Goal: Communication & Community: Answer question/provide support

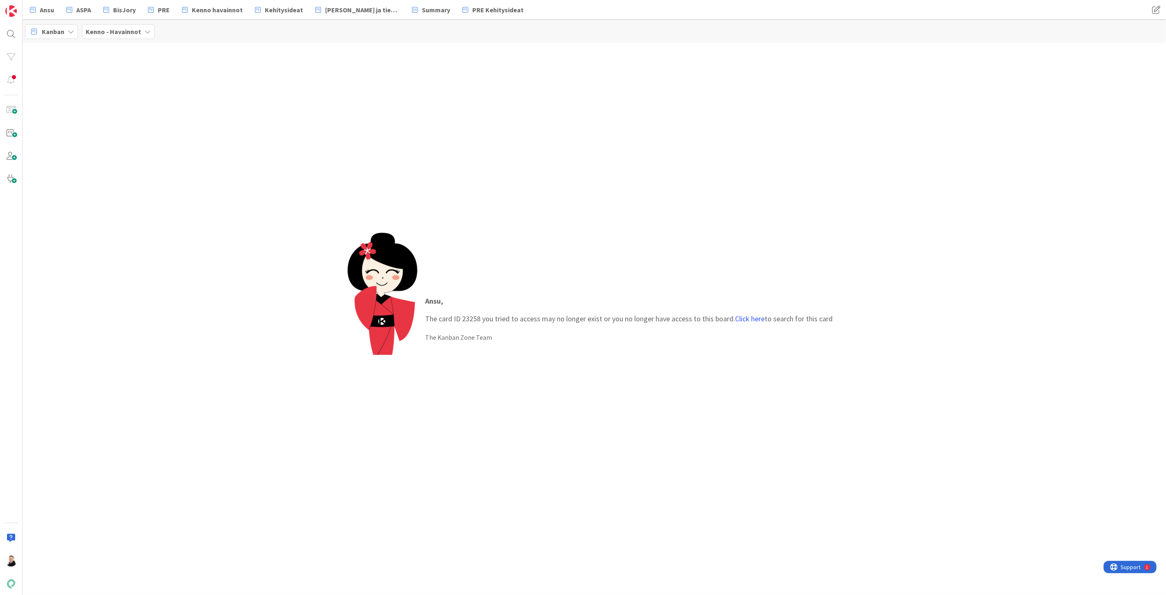
click at [746, 323] on p "Ansu , The card ID 23258 you tried to access may no longer exist or you no long…" at bounding box center [630, 309] width 408 height 29
click at [749, 319] on link "Click here" at bounding box center [751, 318] width 30 height 9
click at [44, 68] on p "Kirjanpitoaineiston luonti ja lukitus ei onnistu" at bounding box center [100, 76] width 125 height 17
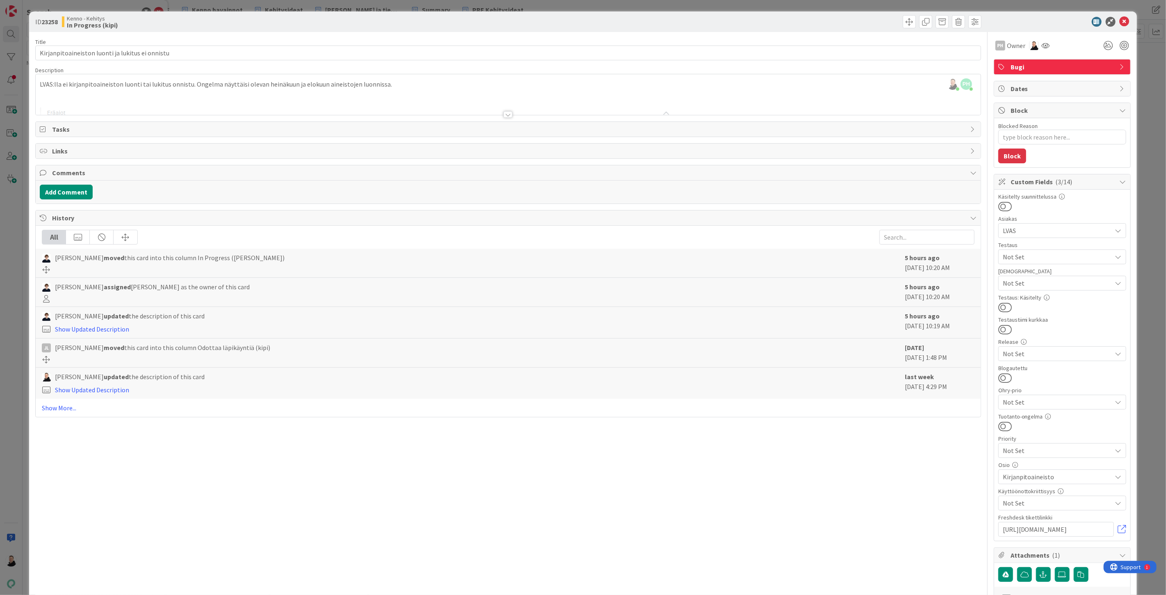
type textarea "x"
click at [506, 112] on div at bounding box center [508, 114] width 9 height 7
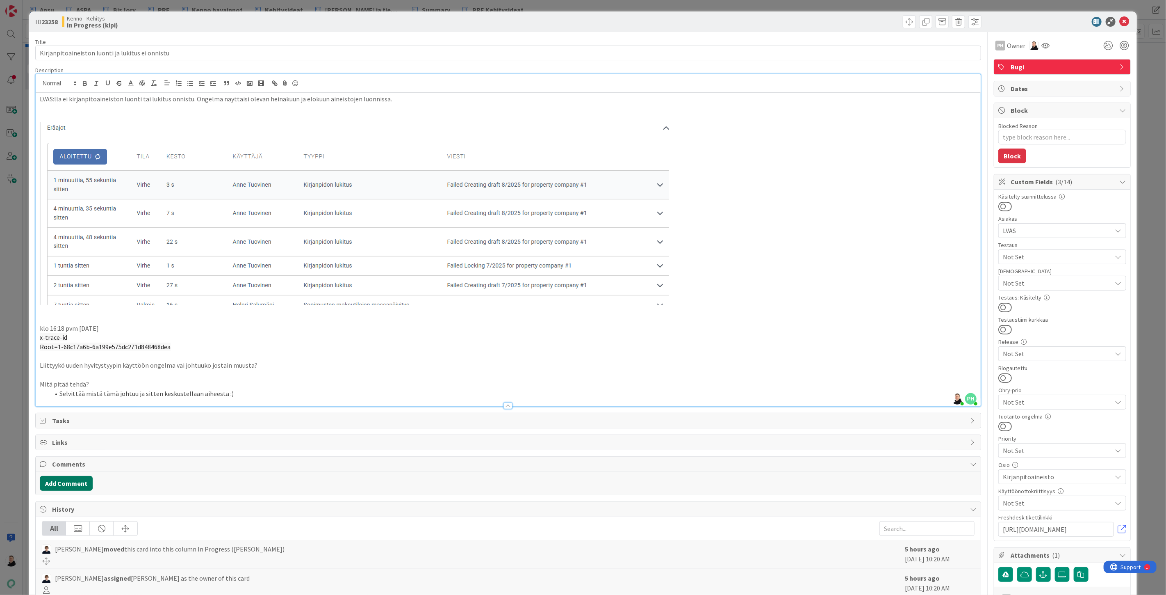
click at [61, 485] on button "Add Comment" at bounding box center [66, 483] width 53 height 15
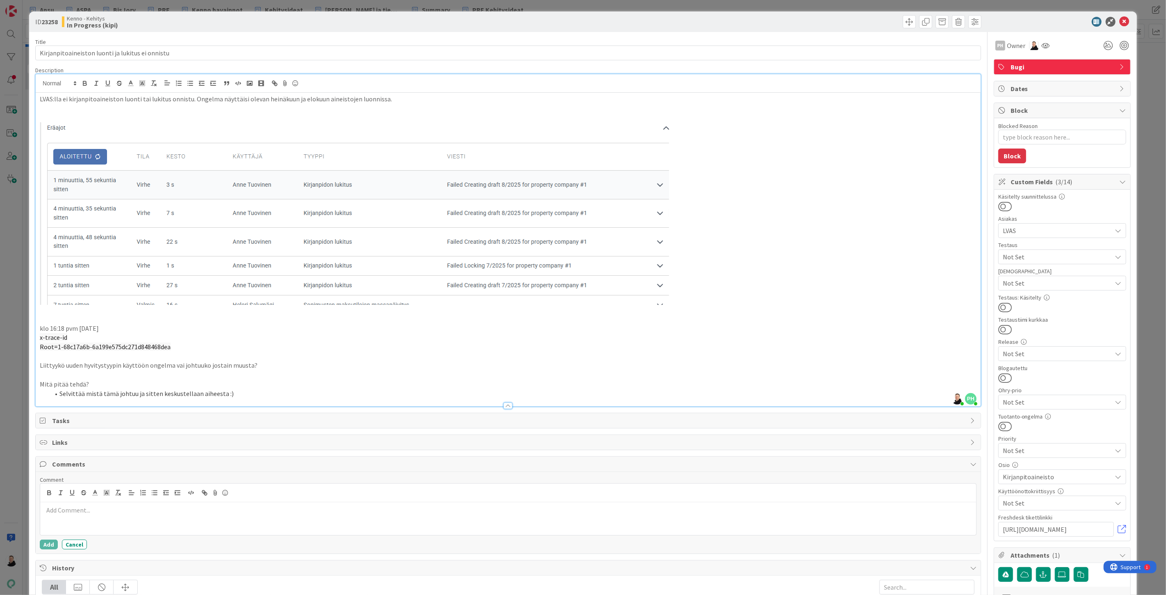
click at [62, 521] on div at bounding box center [508, 518] width 936 height 33
click at [45, 546] on button "Add" at bounding box center [49, 546] width 18 height 10
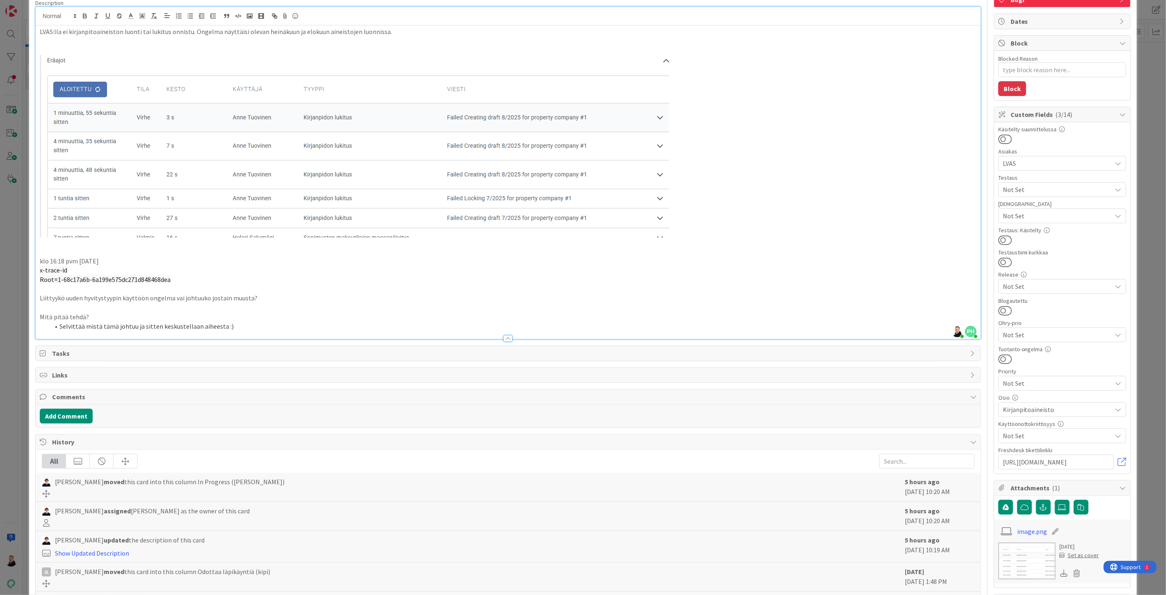
scroll to position [132, 0]
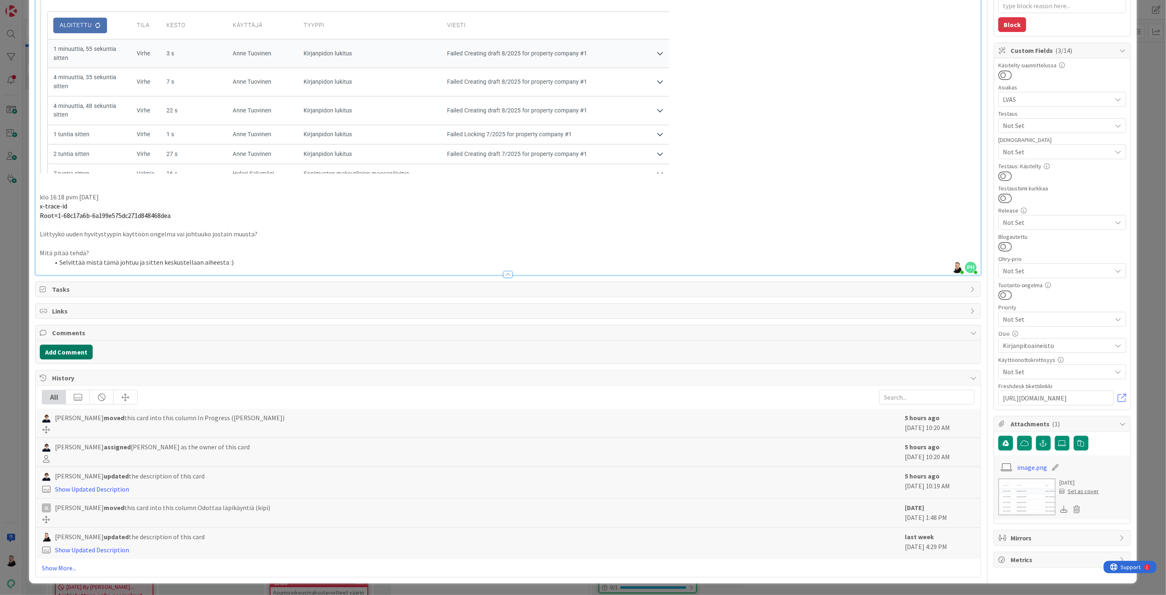
click at [64, 349] on button "Add Comment" at bounding box center [66, 351] width 53 height 15
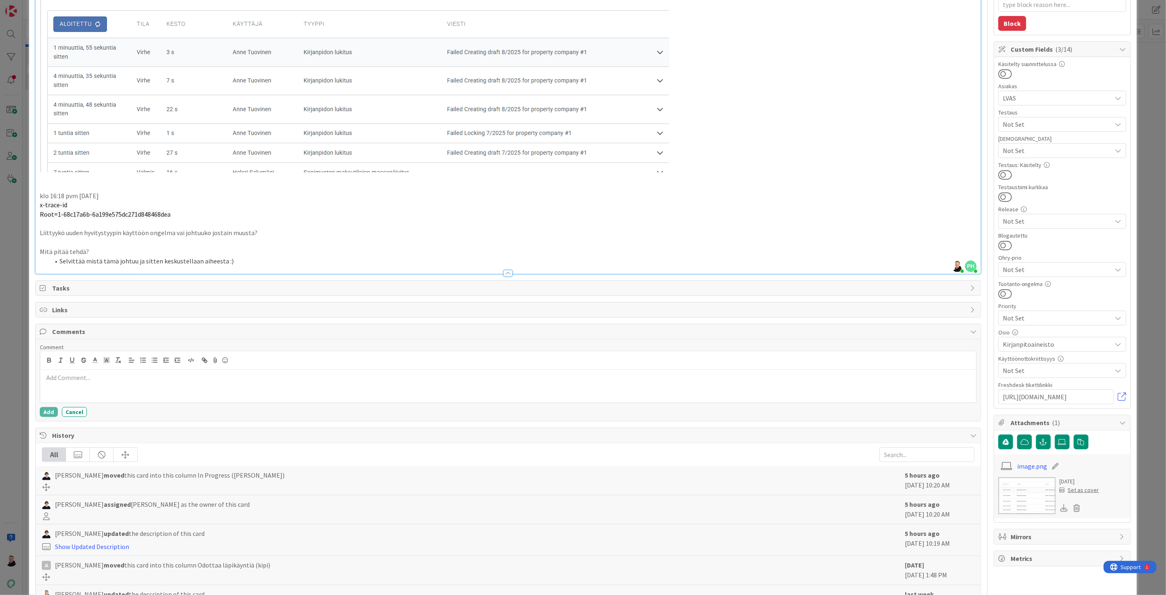
click at [82, 383] on div at bounding box center [508, 385] width 936 height 33
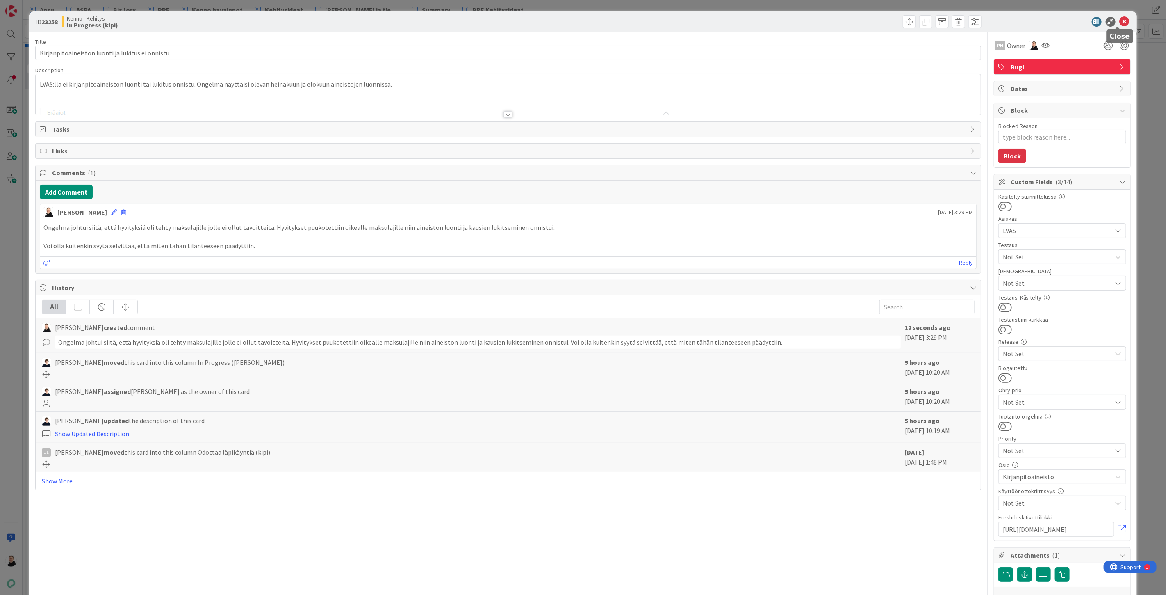
click at [1120, 21] on icon at bounding box center [1125, 22] width 10 height 10
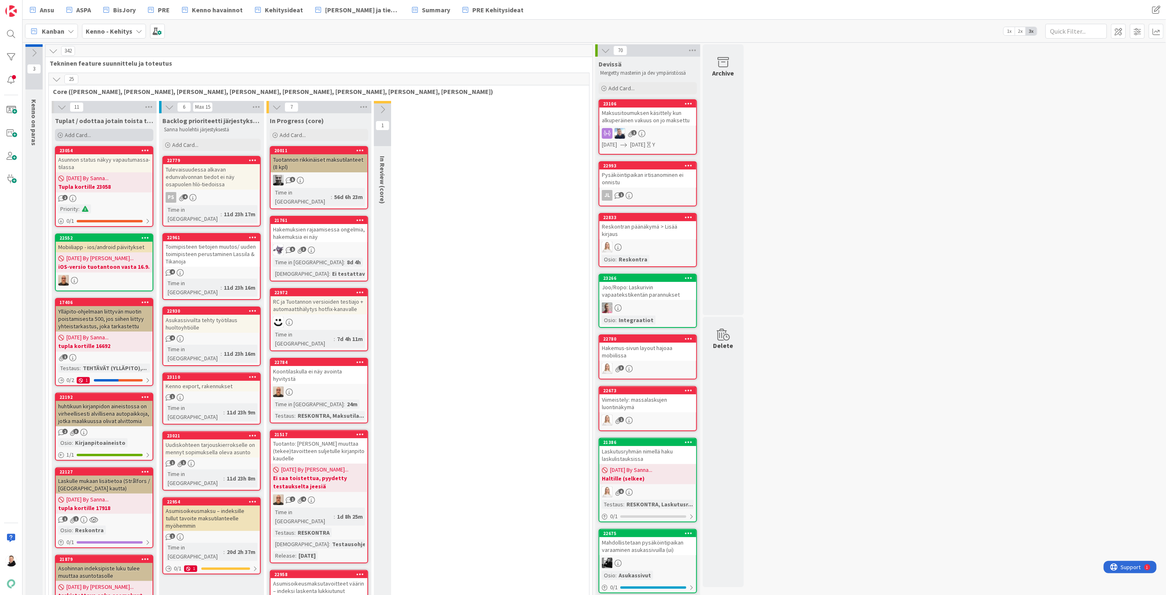
click at [65, 131] on span "Add Card..." at bounding box center [78, 134] width 26 height 7
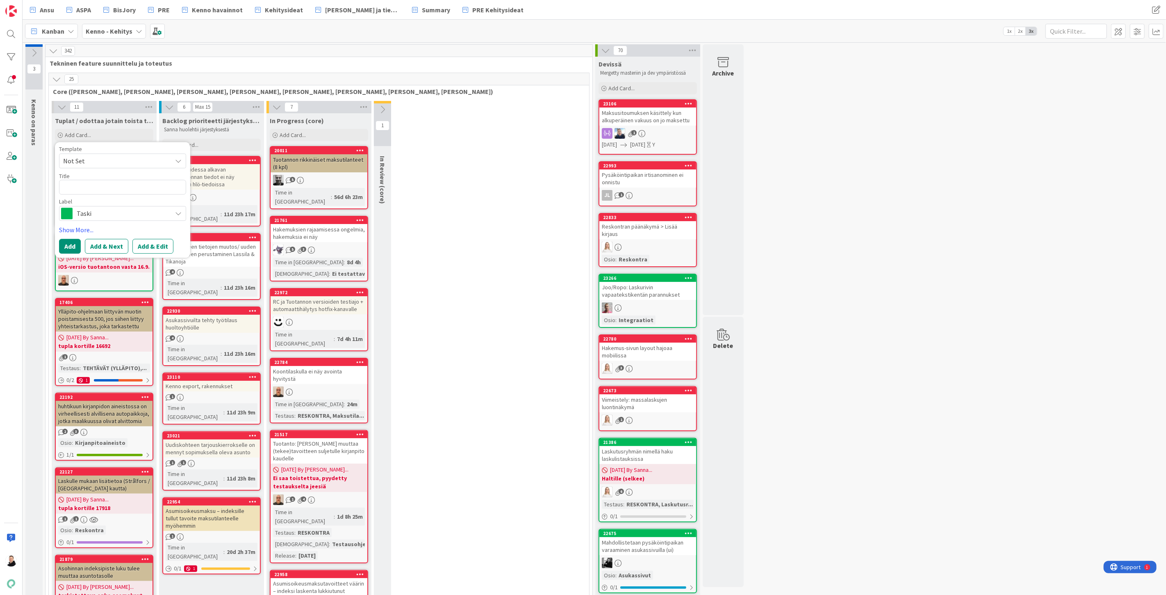
click at [99, 182] on textarea at bounding box center [122, 187] width 127 height 15
click at [221, 8] on span "Kenno havainnot" at bounding box center [217, 10] width 51 height 10
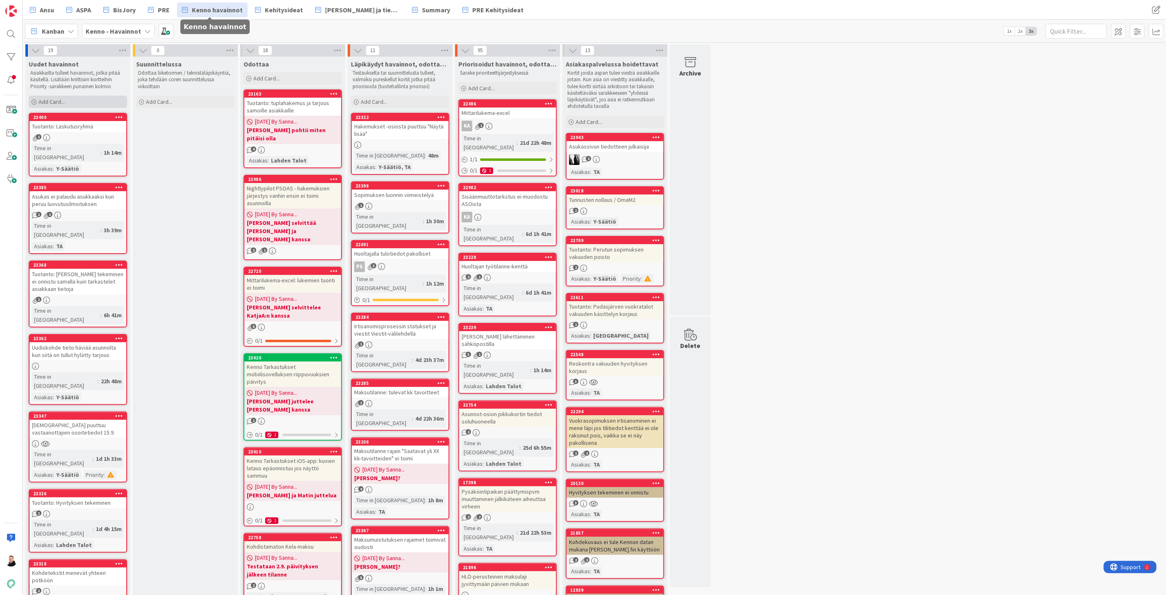
click at [40, 99] on span "Add Card..." at bounding box center [52, 101] width 26 height 7
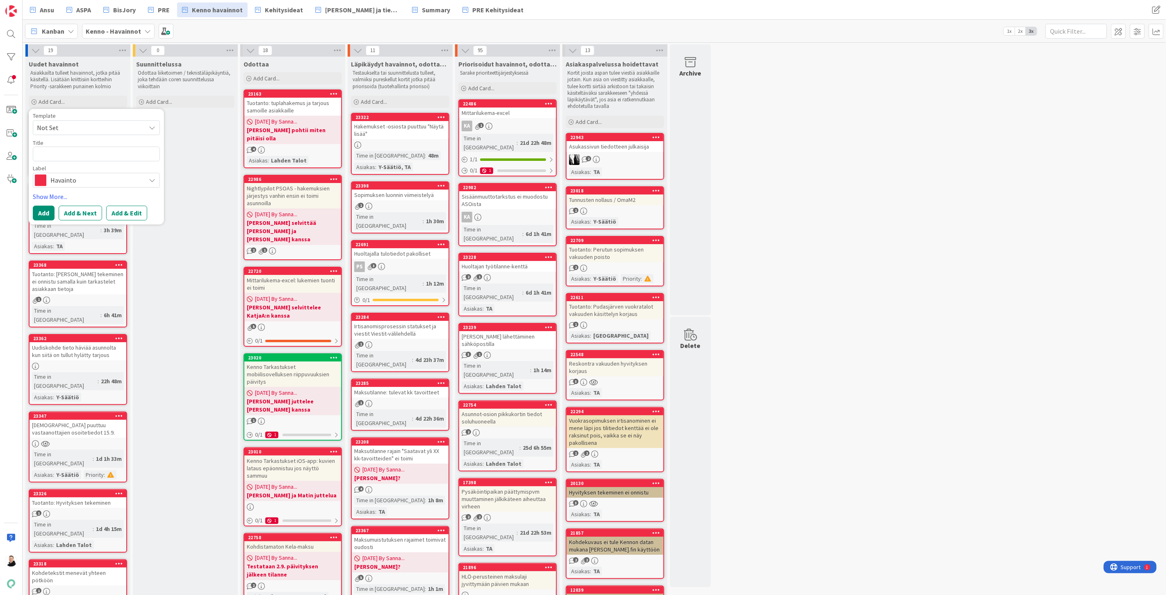
click at [60, 157] on textarea at bounding box center [96, 153] width 127 height 15
type textarea "x"
type textarea "Edelleen aineistossa kummittelee 1701-tilillä oleva alv-koodi:"
drag, startPoint x: 129, startPoint y: 153, endPoint x: 35, endPoint y: 154, distance: 93.5
click at [35, 154] on textarea "Edelleen aineistossa kummittelee 1701-tilillä oleva alv-koodi:" at bounding box center [96, 158] width 127 height 25
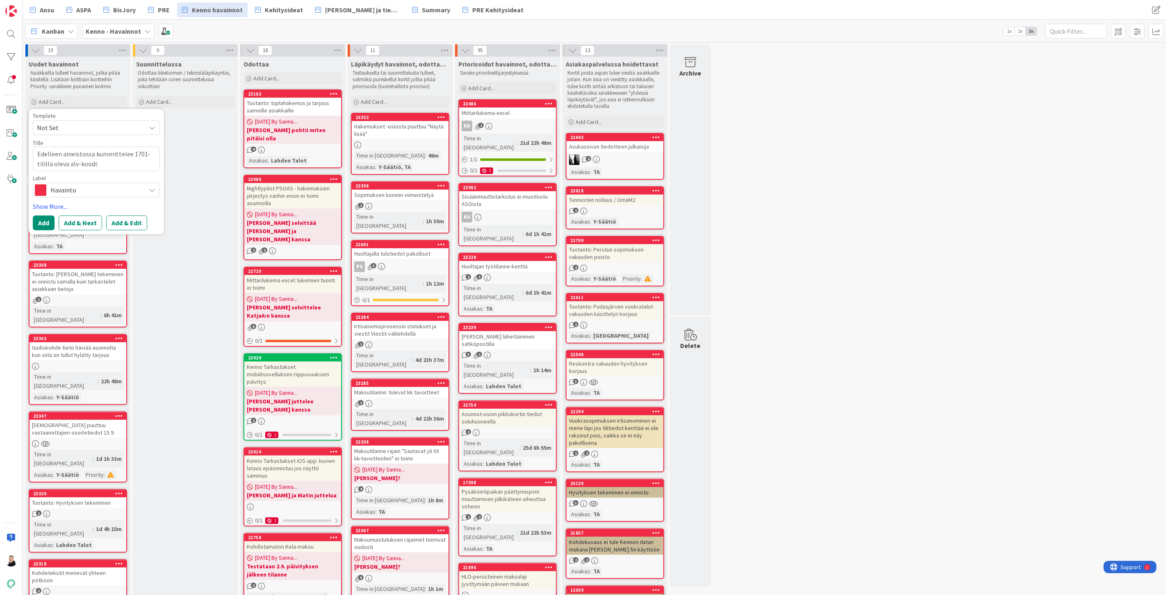
type textarea "x"
type textarea "K 1701-tilillä oleva alv-koodi:"
type textarea "x"
type textarea "Kir 1701-tilillä oleva alv-koodi:"
type textarea "x"
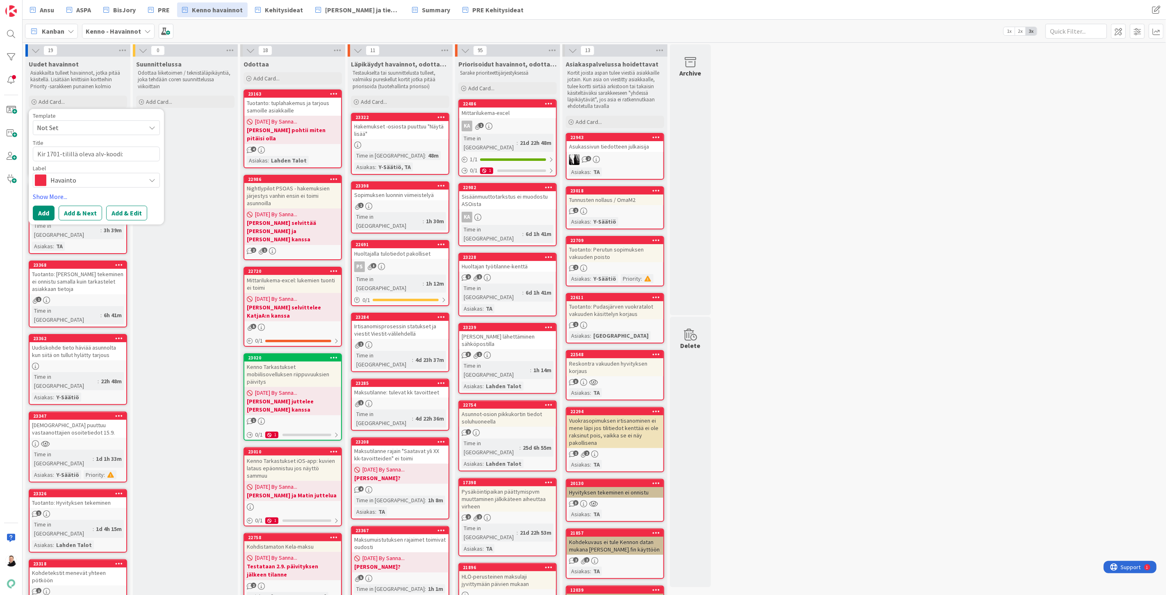
type textarea "Kirj 1701-tilillä oleva alv-koodi:"
type textarea "x"
type textarea "Kirja 1701-tilillä oleva alv-koodi:"
type textarea "x"
type textarea "Kirjan 1701-tilillä oleva alv-koodi:"
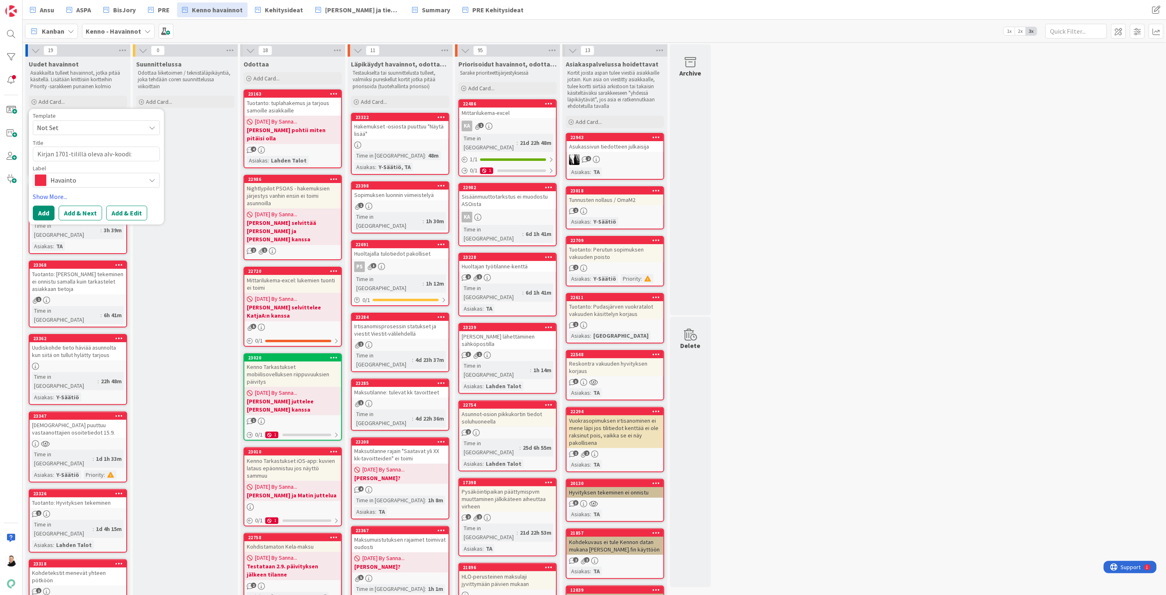
type textarea "x"
type textarea "Kirjanpi 1701-tilillä oleva alv-koodi:"
type textarea "x"
type textarea "Kirjanpiu 1701-tilillä oleva alv-koodi:"
type textarea "x"
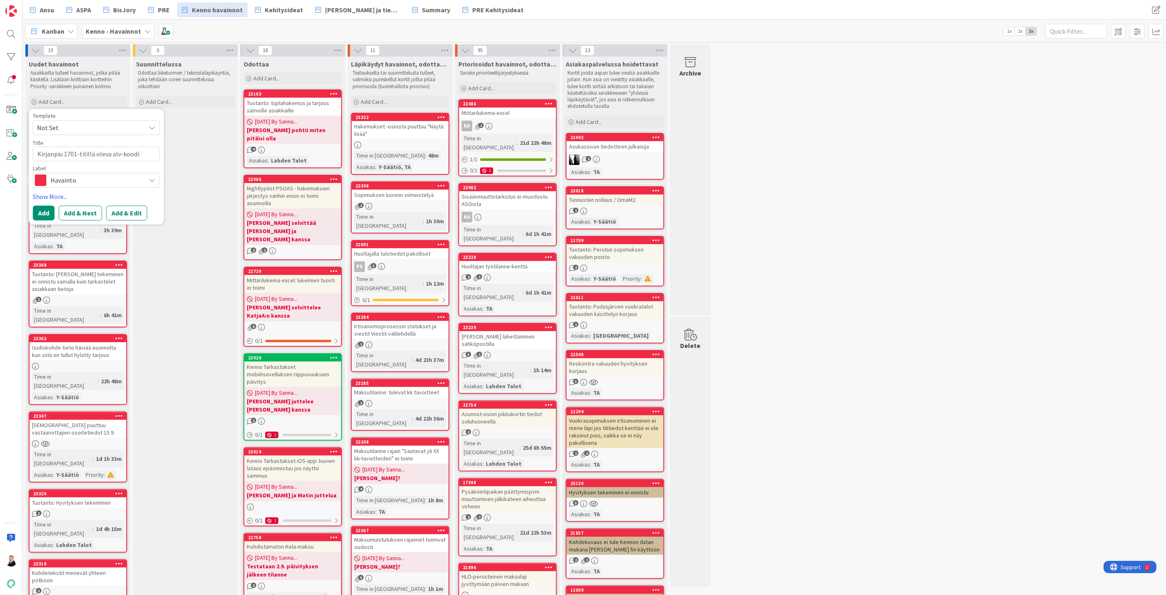
type textarea "Kirjanpi 1701-tilillä oleva alv-koodi:"
type textarea "x"
type textarea "Kirjanpit 1701-tilillä oleva alv-koodi:"
type textarea "x"
type textarea "Kirjanpito 1701-tilillä oleva alv-koodi:"
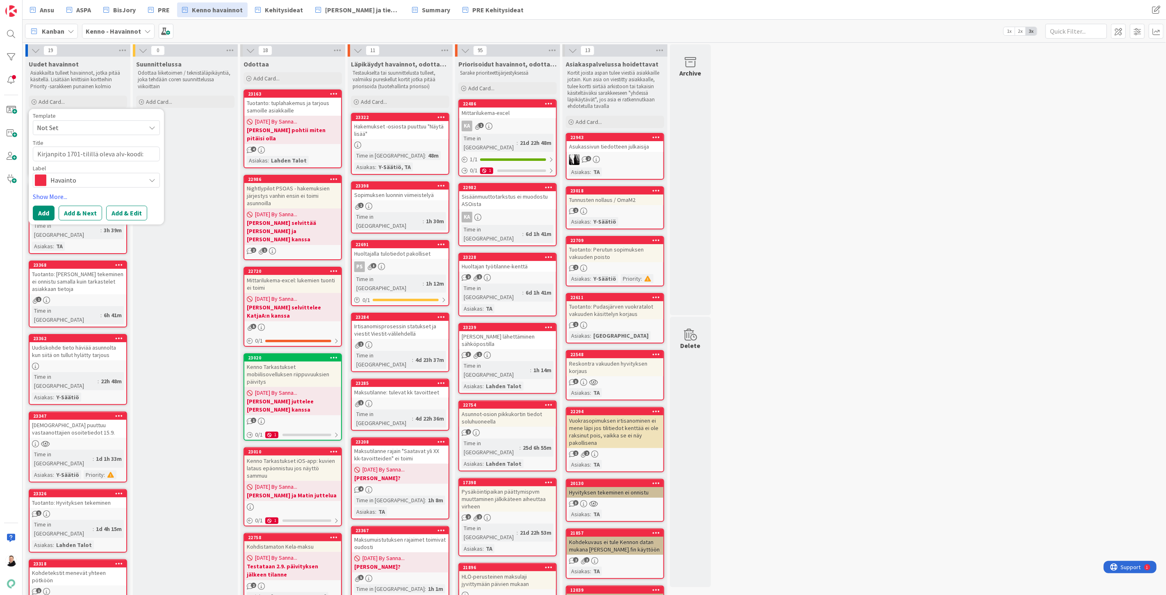
type textarea "x"
type textarea "Kirjanpitoa 1701-tilillä oleva alv-koodi:"
type textarea "x"
type textarea "Kirjanpitoai 1701-tilillä oleva alv-koodi:"
type textarea "x"
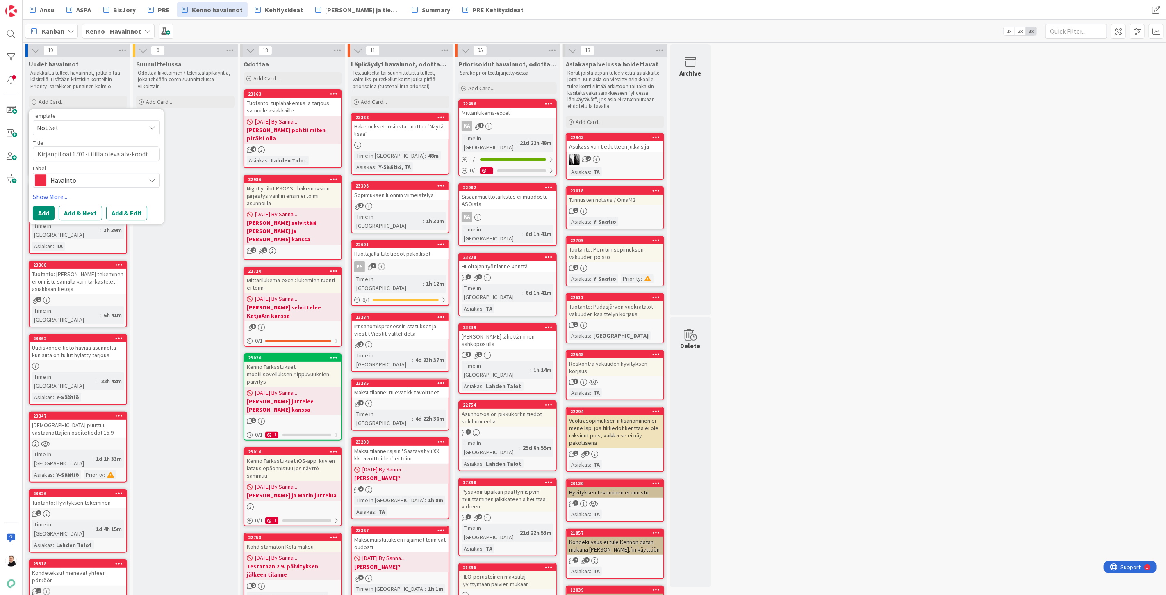
type textarea "Kirjanpitoain 1701-tilillä oleva alv-koodi:"
type textarea "x"
type textarea "Kirjanpitoaine 1701-tilillä oleva alv-koodi:"
type textarea "x"
type textarea "Kirjanpitoainei 1701-tilillä oleva alv-koodi:"
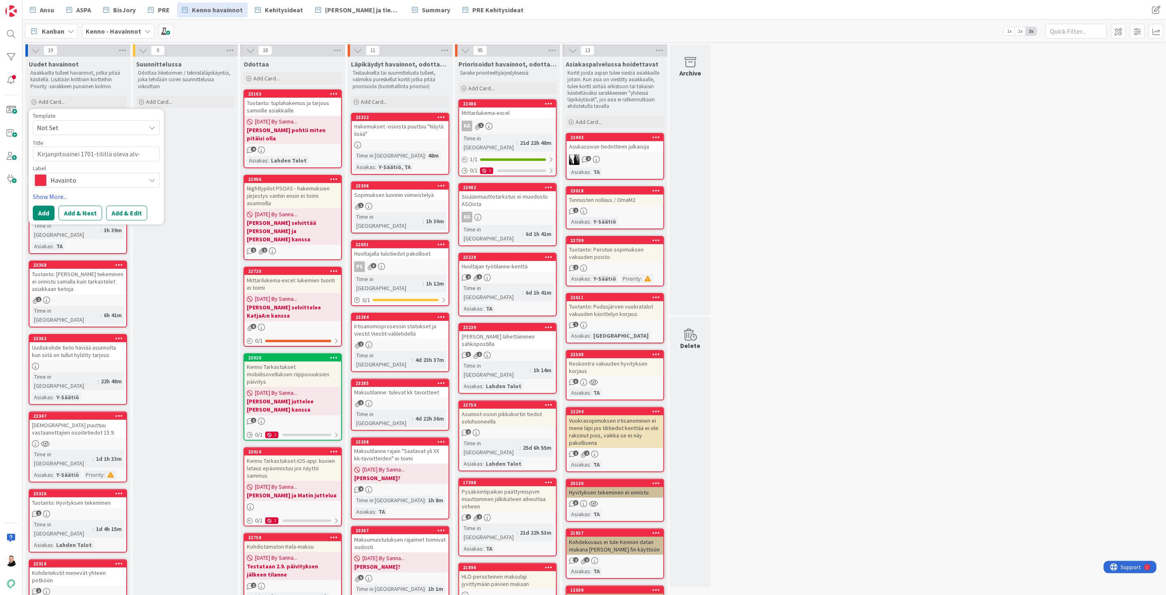
type textarea "x"
type textarea "Kirjanpitoaineis 1701-tilillä oleva alv-koodi:"
type textarea "x"
type textarea "Kirjanpitoaineist 1701-tilillä oleva alv-koodi:"
type textarea "x"
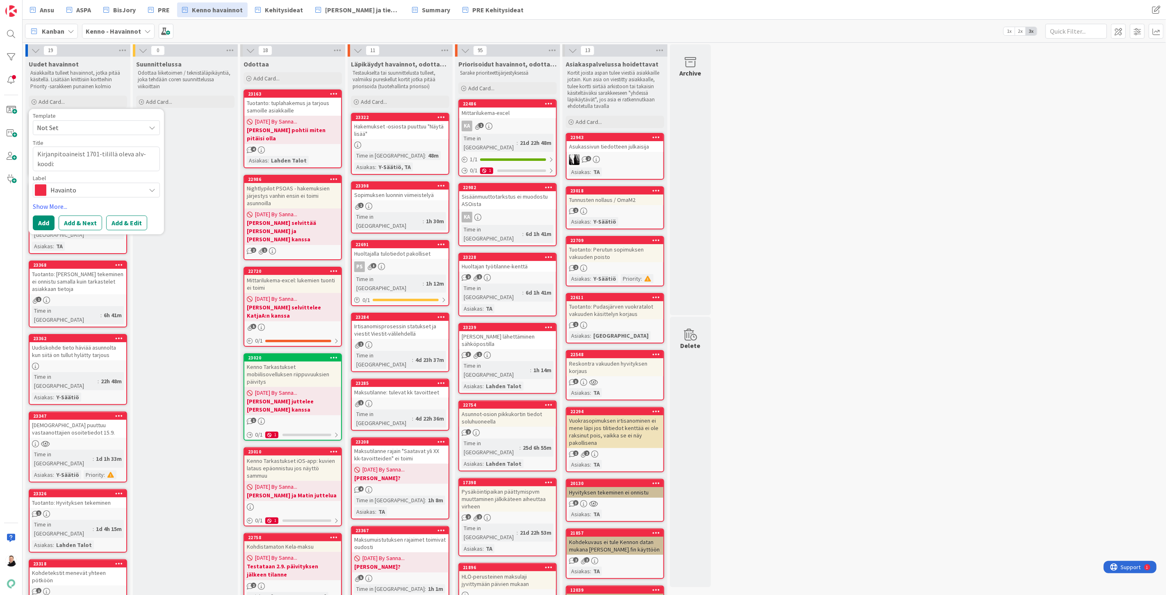
type textarea "Kirjanpitoaineisto 1701-tilillä oleva alv-koodi:"
type textarea "x"
type textarea "Kirjanpitoaineistos 1701-tilillä oleva alv-koodi:"
type textarea "x"
type textarea "Kirjanpitoaineistoss 1701-tilillä oleva alv-koodi:"
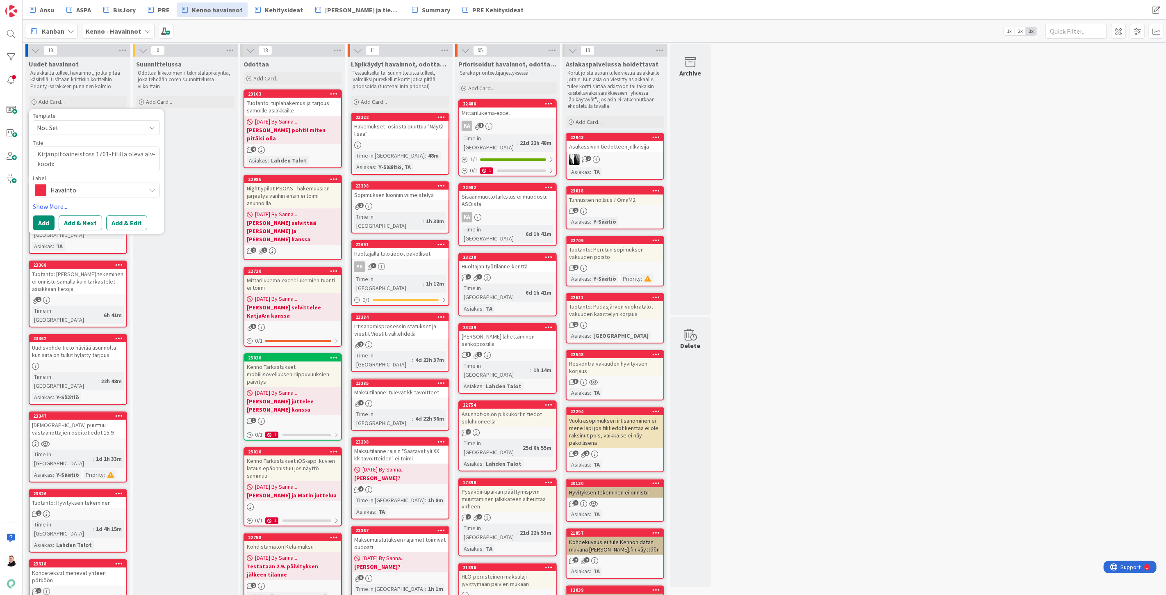
type textarea "x"
type textarea "Kirjanpitoaineistossa 1701-tilillä oleva alv-koodi:"
click at [132, 155] on textarea "Kirjanpitoaineistossa 1701-tilillä oleva alv-koodi:" at bounding box center [96, 158] width 127 height 25
type textarea "x"
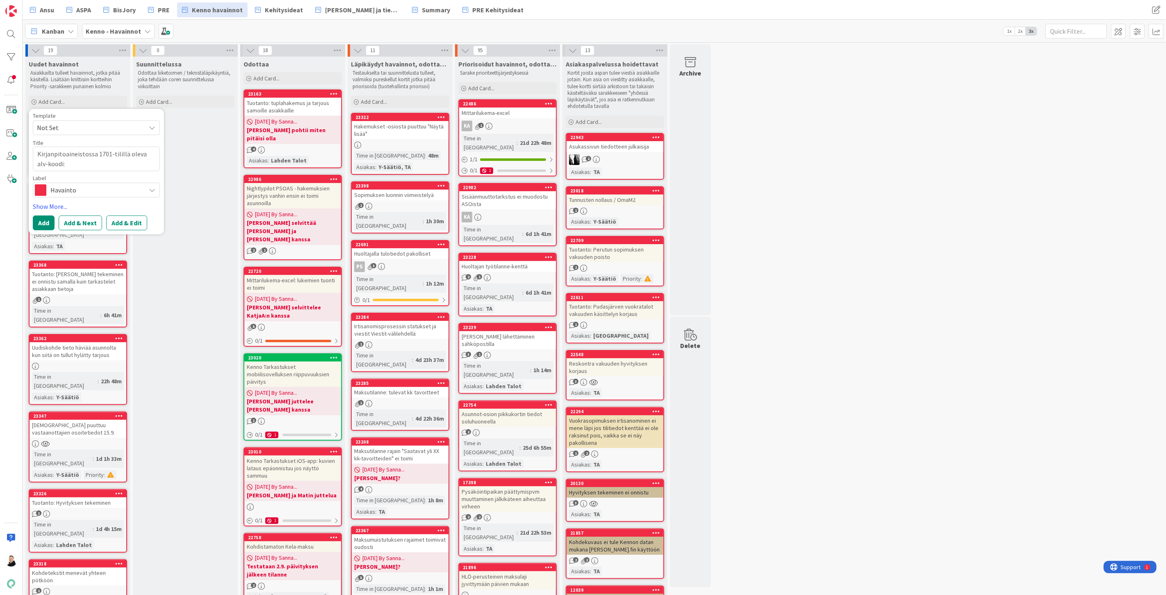
type textarea "Kirjanpitoaineistossa 1701-tilillä valv-koodi:"
type textarea "x"
type textarea "Kirjanpitoaineistossa 1701-tilillä vialv-koodi:"
type textarea "x"
type textarea "Kirjanpitoaineistossa 1701-tilillä virhalv-koodi:"
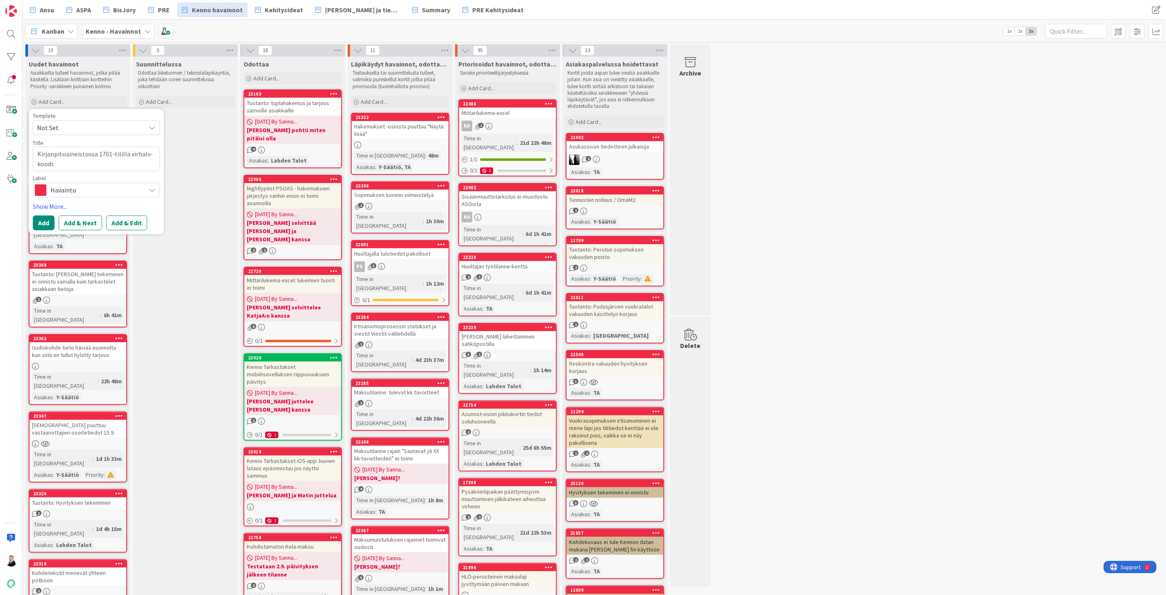
type textarea "x"
type textarea "Kirjanpitoaineistossa 1701-tilillä virhealv-koodi:"
type textarea "x"
type textarea "Kirjanpitoaineistossa 1701-tilillä virheealv-koodi:"
type textarea "x"
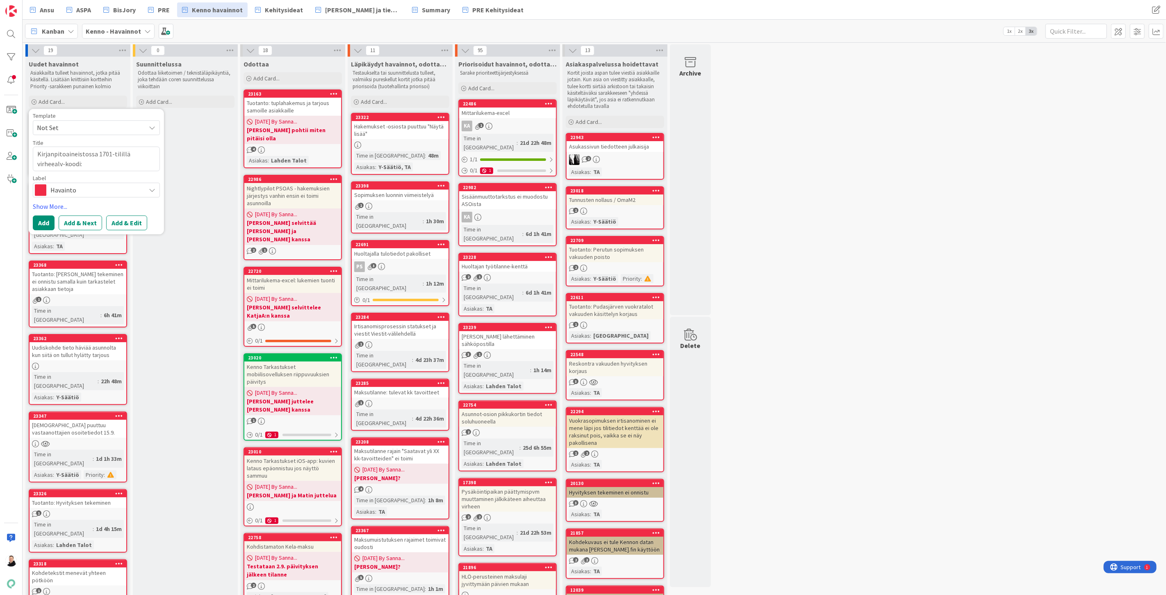
type textarea "Kirjanpitoaineistossa 1701-tilillä virheelalv-koodi:"
type textarea "x"
type textarea "Kirjanpitoaineistossa 1701-tilillä virheellalv-koodi:"
type textarea "x"
type textarea "Kirjanpitoaineistossa 1701-tilillä virheellialv-koodi:"
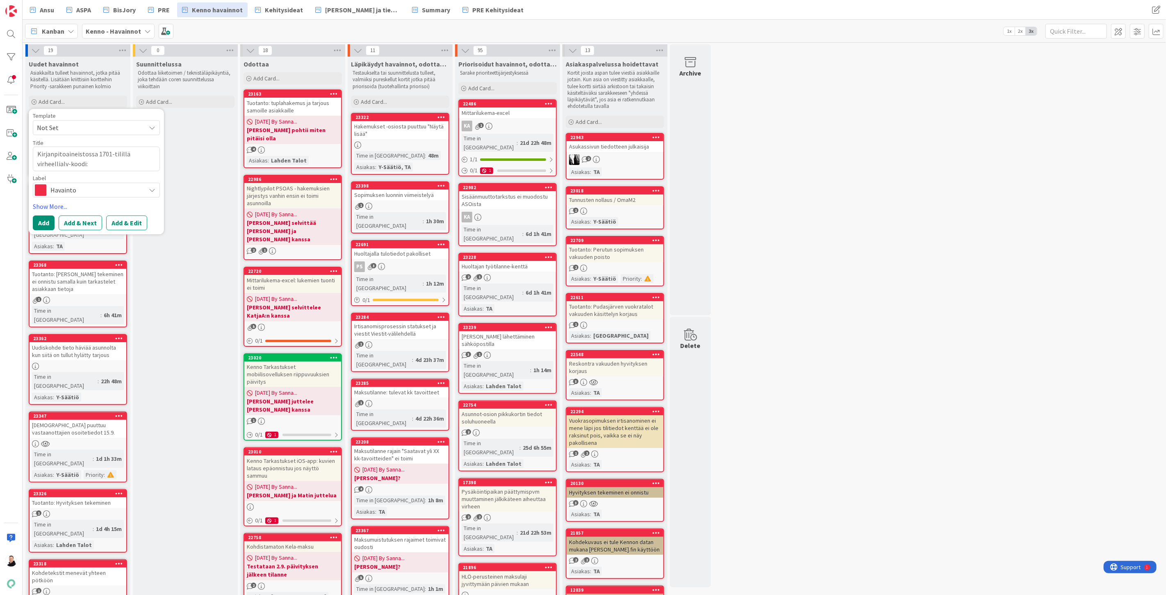
type textarea "x"
type textarea "Kirjanpitoaineistossa 1701-tilillä virheellinalv-koodi:"
type textarea "x"
type textarea "Kirjanpitoaineistossa 1701-tilillä virheellinealv-koodi:"
type textarea "x"
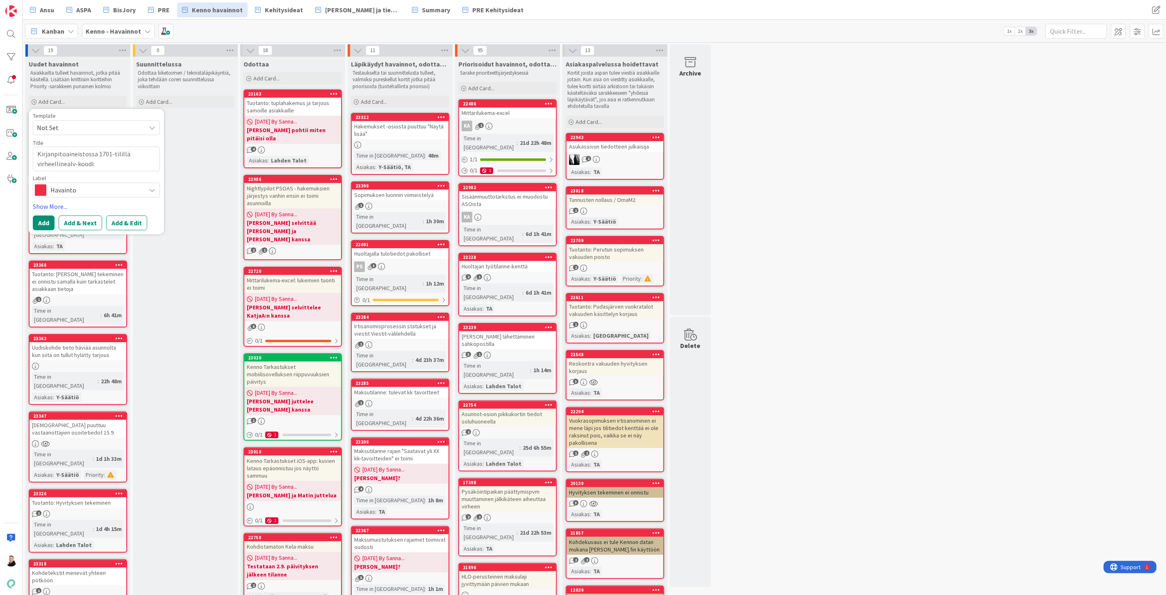
type textarea "Kirjanpitoaineistossa 1701-tilillä virheellinenalv-koodi:"
type textarea "x"
type textarea "Kirjanpitoaineistossa 1701-tilillä virheellinen alv-koodi:"
click at [121, 164] on textarea "Kirjanpitoaineistossa 1701-tilillä virheellinen alv-koodi:" at bounding box center [96, 158] width 127 height 25
type textarea "x"
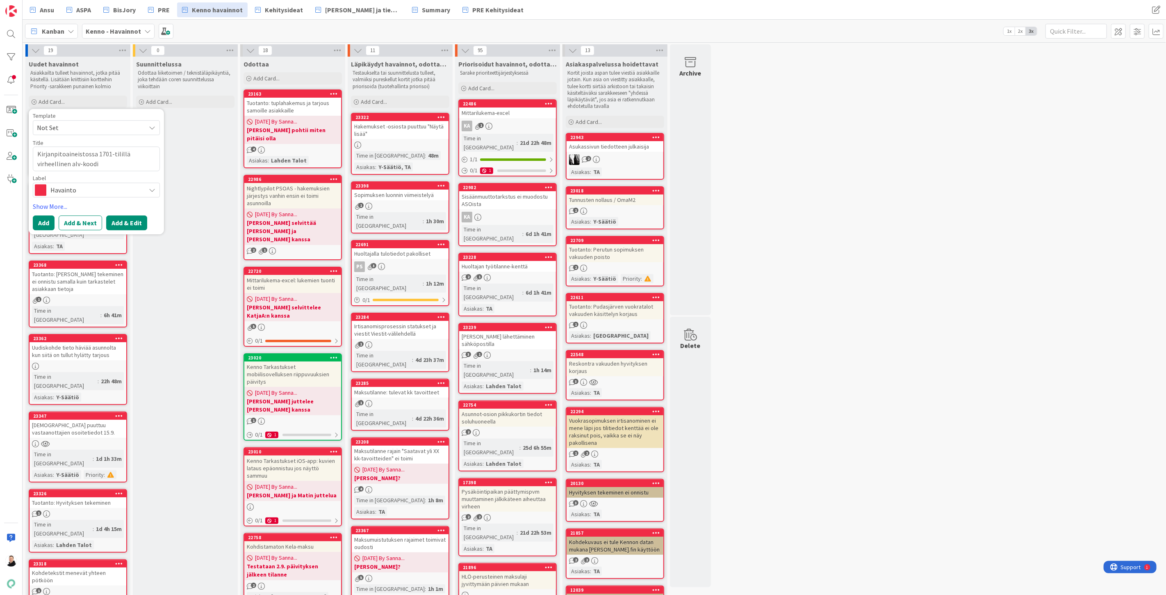
type textarea "Kirjanpitoaineistossa 1701-tilillä virheellinen alv-koodi"
click at [124, 223] on button "Add & Edit" at bounding box center [126, 222] width 41 height 15
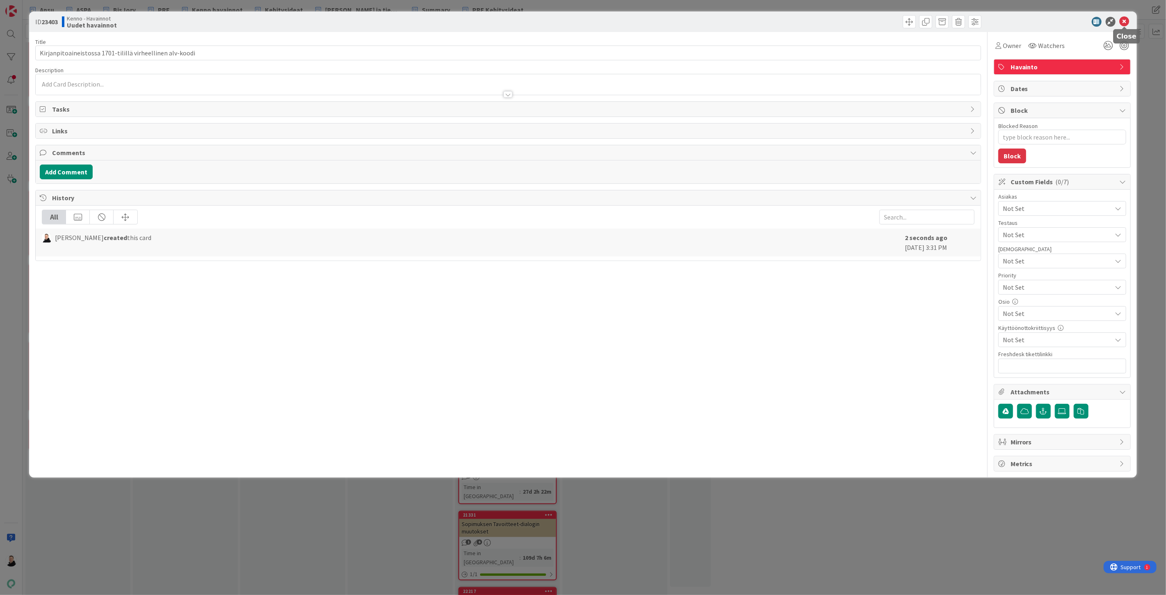
click at [1125, 19] on icon at bounding box center [1125, 22] width 10 height 10
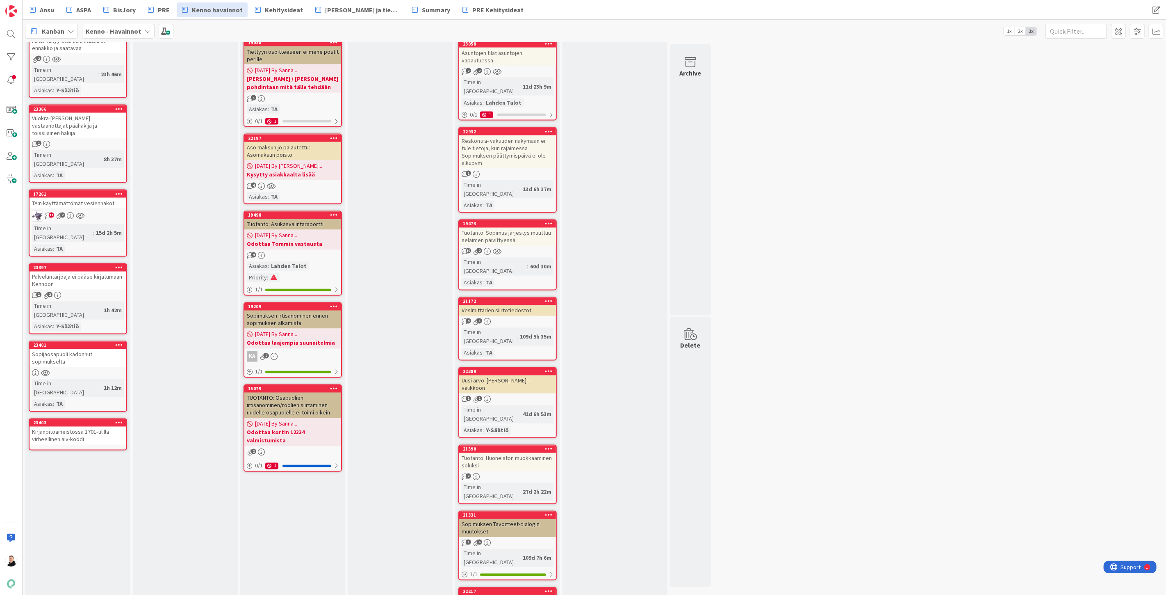
click at [55, 426] on div "Kirjanpitoaineistossa 1701-tilillä virheellinen alv-koodi" at bounding box center [78, 435] width 97 height 18
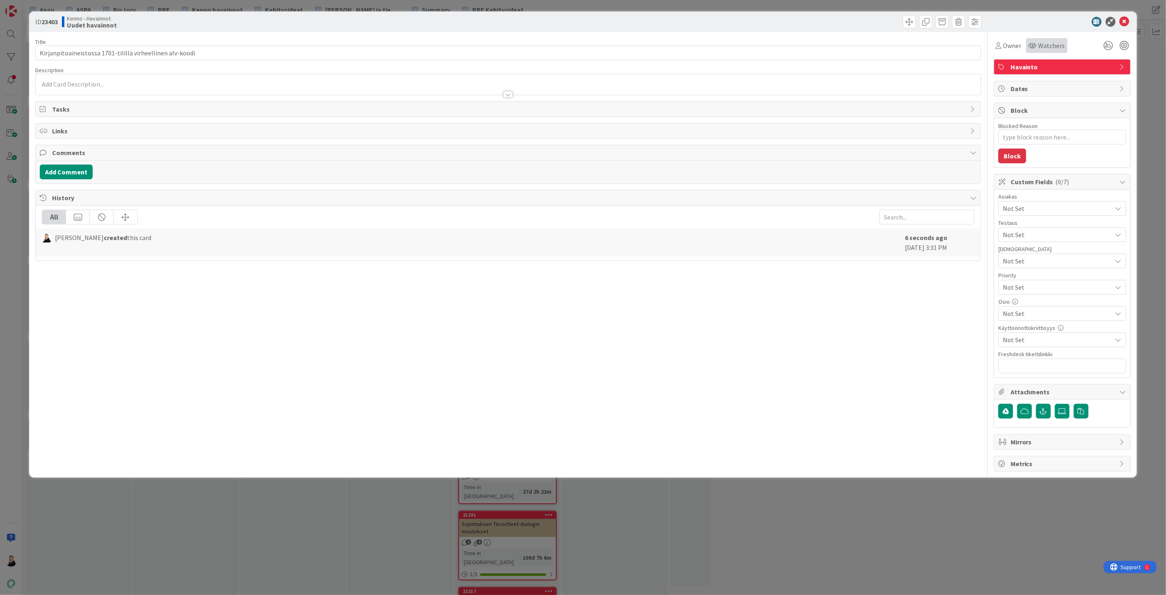
click at [1042, 41] on span "Watchers" at bounding box center [1052, 46] width 27 height 10
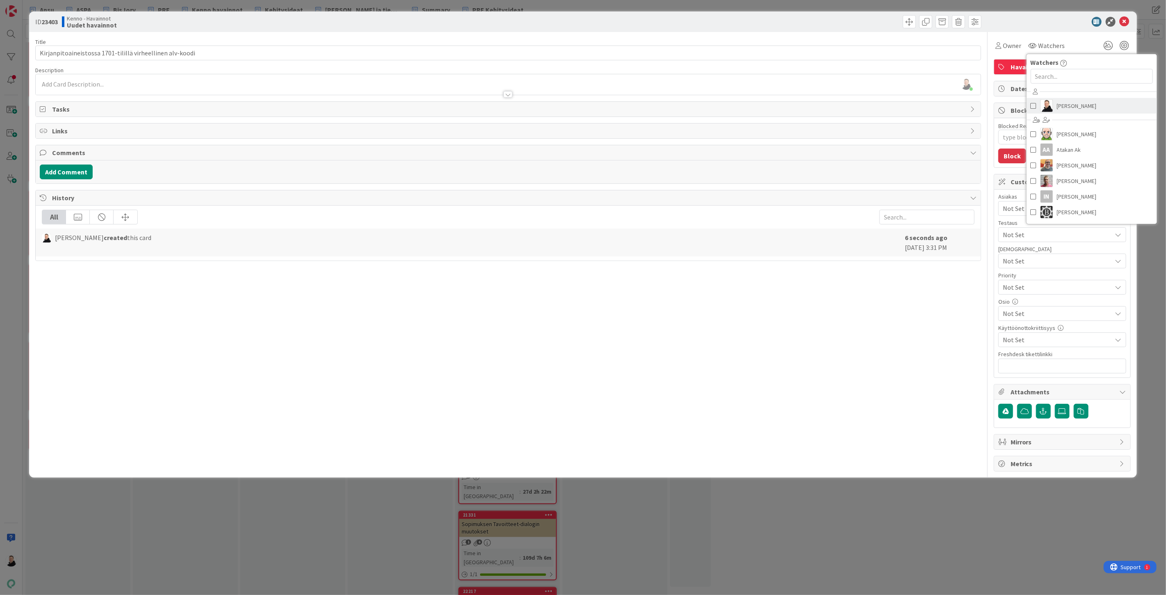
click at [1066, 113] on link "[PERSON_NAME]" at bounding box center [1092, 106] width 130 height 16
click at [846, 18] on div at bounding box center [746, 21] width 471 height 13
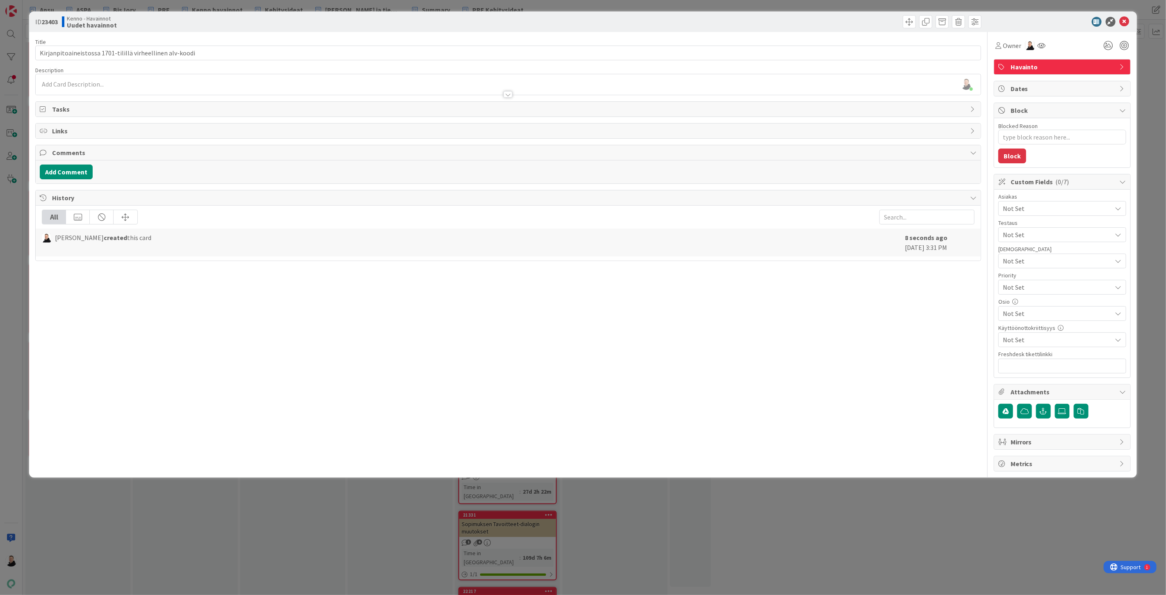
click at [65, 87] on div at bounding box center [508, 90] width 945 height 9
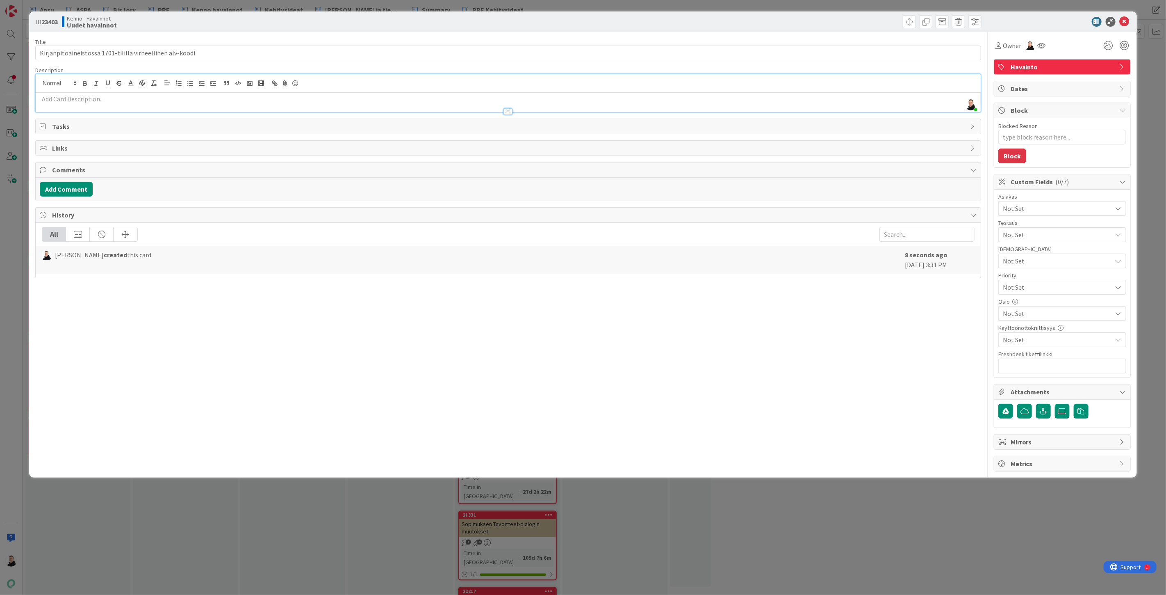
click at [1043, 208] on span "Not Set" at bounding box center [1057, 208] width 109 height 10
click at [1018, 347] on span "LVAS" at bounding box center [1016, 346] width 13 height 12
click at [867, 368] on div "Title 57 / 128 Kirjanpitoaineistossa 1701-tilillä virheellinen alv-koodi Descri…" at bounding box center [508, 251] width 946 height 439
click at [1058, 317] on span "Not Set" at bounding box center [1057, 313] width 109 height 10
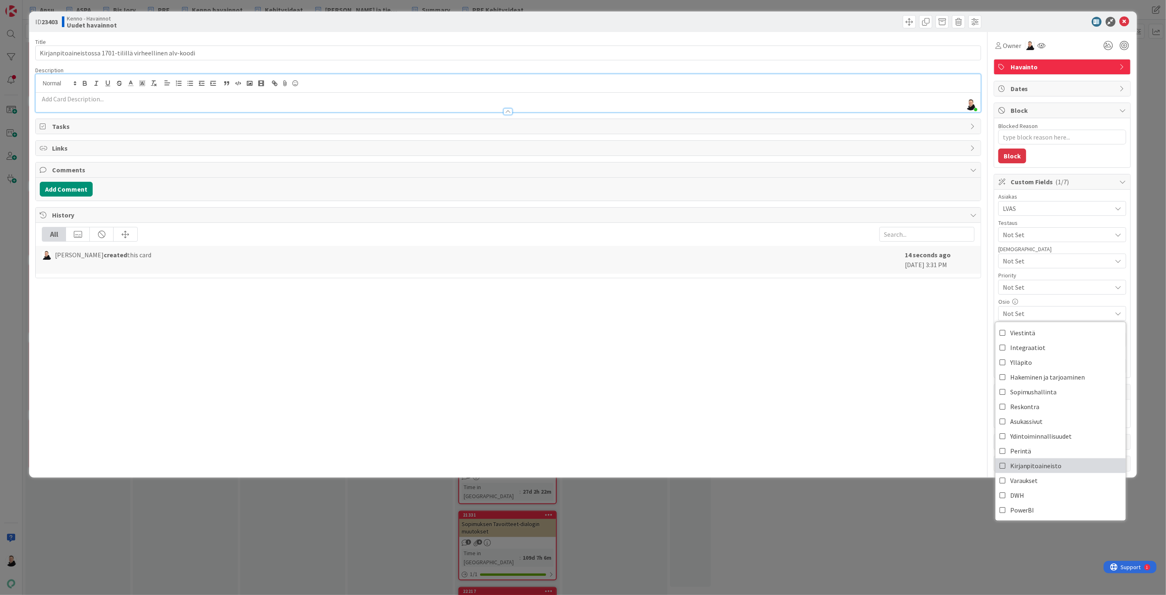
click at [1022, 466] on span "Kirjanpitoaineisto" at bounding box center [1036, 465] width 52 height 12
click at [860, 403] on div "Title 57 / 128 Kirjanpitoaineistossa 1701-tilillä virheellinen alv-koodi Descri…" at bounding box center [508, 251] width 946 height 439
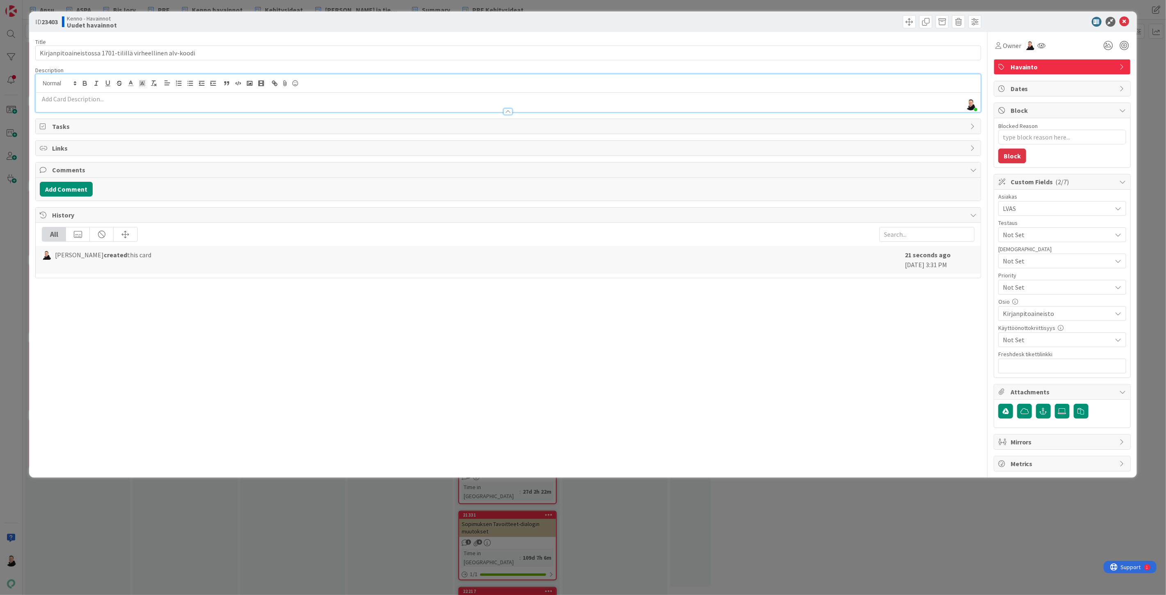
type textarea "x"
click at [1022, 371] on input "text" at bounding box center [1063, 365] width 128 height 15
click at [1035, 363] on input "text" at bounding box center [1063, 365] width 128 height 15
paste input "[URL][DOMAIN_NAME]"
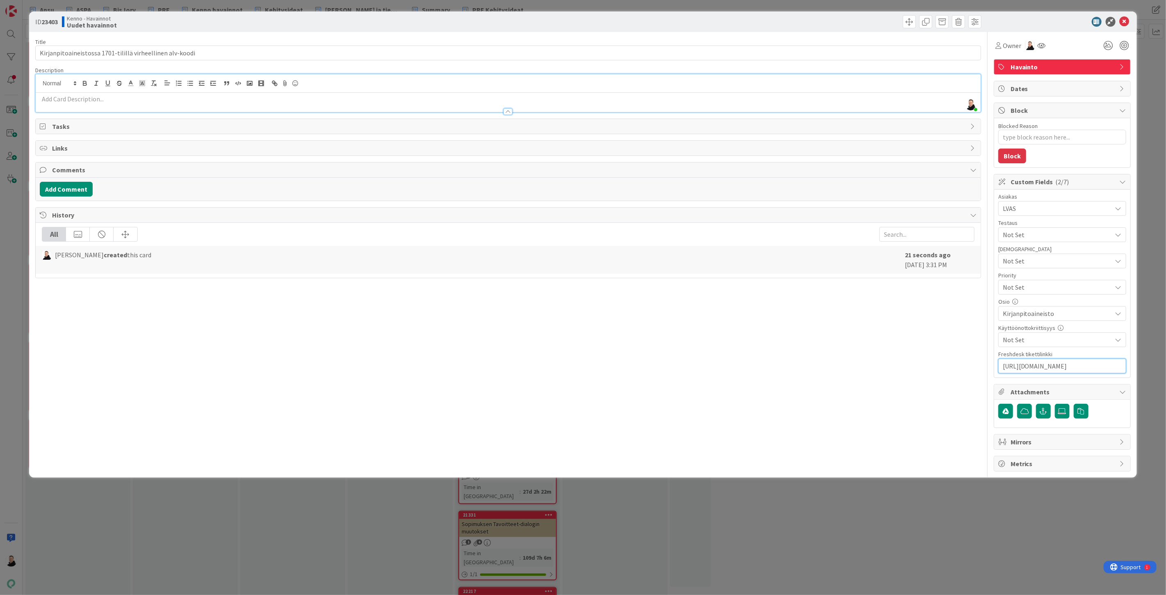
type input "[URL][DOMAIN_NAME]"
click at [721, 391] on div "Title 57 / 128 Kirjanpitoaineistossa 1701-tilillä virheellinen alv-koodi Descri…" at bounding box center [508, 251] width 946 height 439
click at [68, 99] on p at bounding box center [508, 98] width 937 height 9
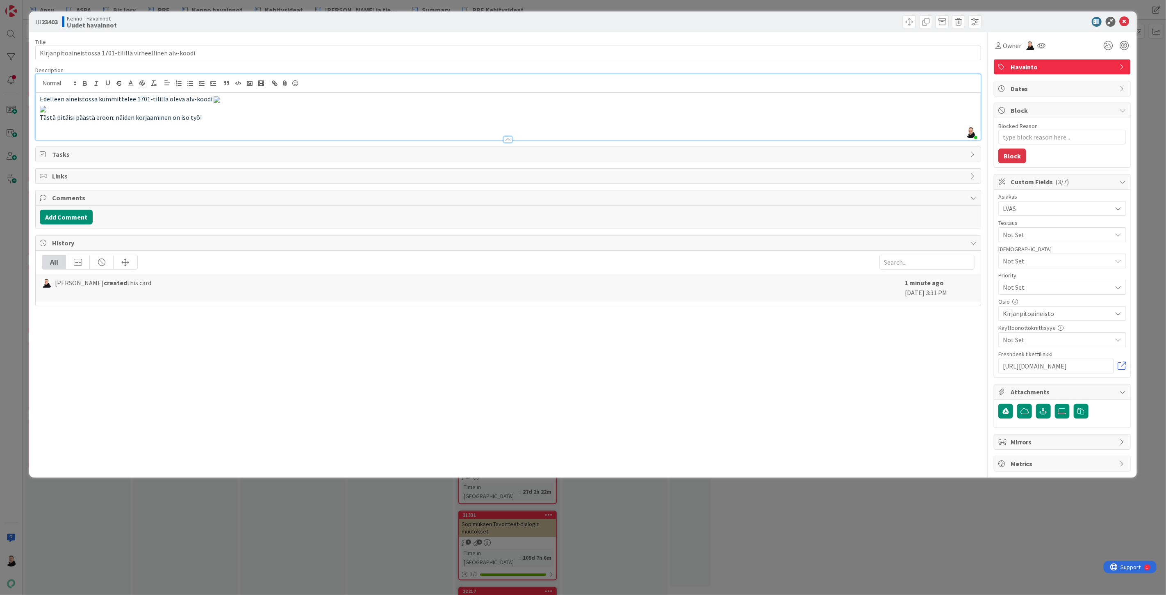
click at [214, 103] on img at bounding box center [217, 99] width 7 height 7
click at [205, 103] on span "Edelleen aineistossa kummittelee 1701-tilillä oleva alv-koodi:" at bounding box center [130, 99] width 180 height 8
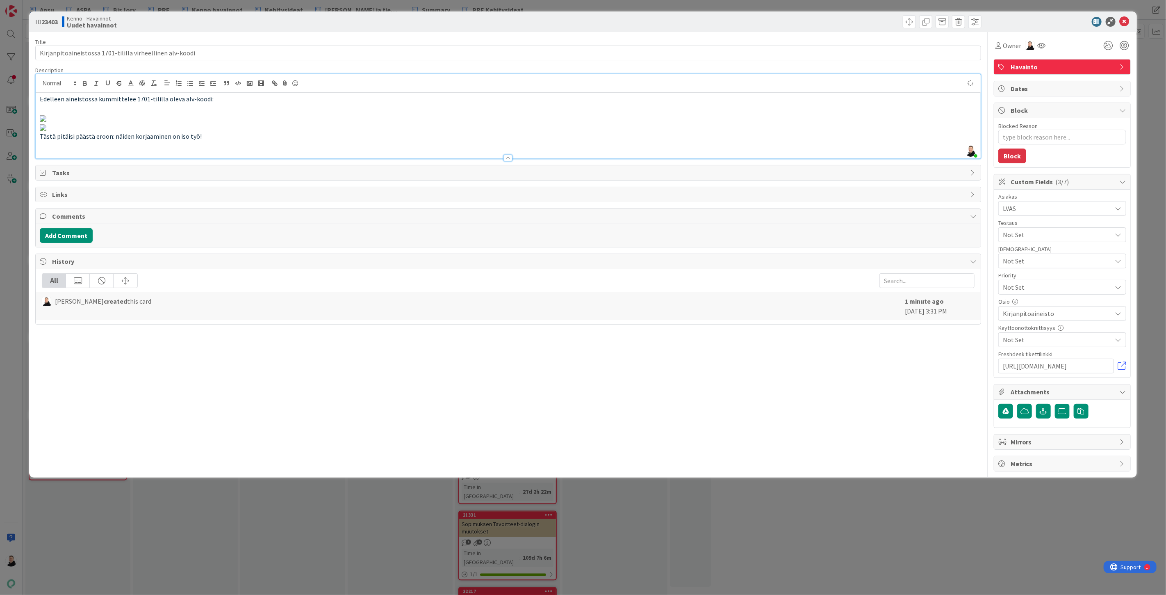
click at [317, 122] on p at bounding box center [508, 117] width 937 height 9
click at [46, 140] on img at bounding box center [43, 137] width 7 height 7
drag, startPoint x: 637, startPoint y: 163, endPoint x: 646, endPoint y: 158, distance: 10.1
click at [46, 140] on img at bounding box center [43, 137] width 7 height 7
click at [651, 141] on p at bounding box center [508, 136] width 937 height 9
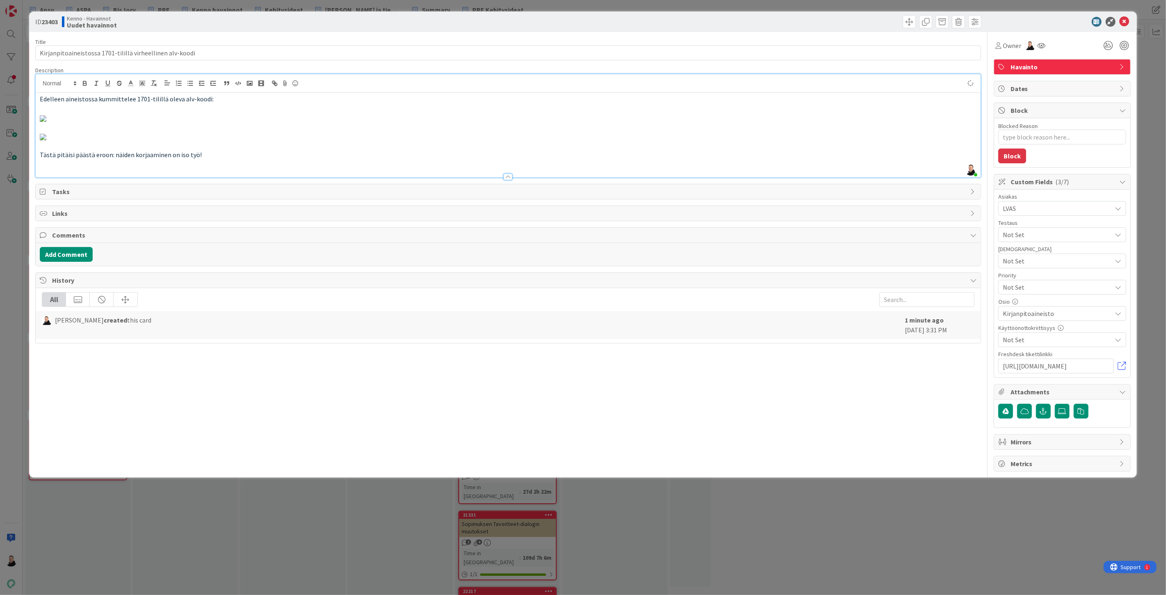
type textarea "x"
click at [197, 160] on p "Tästä pitäisi päästä eroon: näiden korjaaminen on iso työ!" at bounding box center [508, 154] width 937 height 9
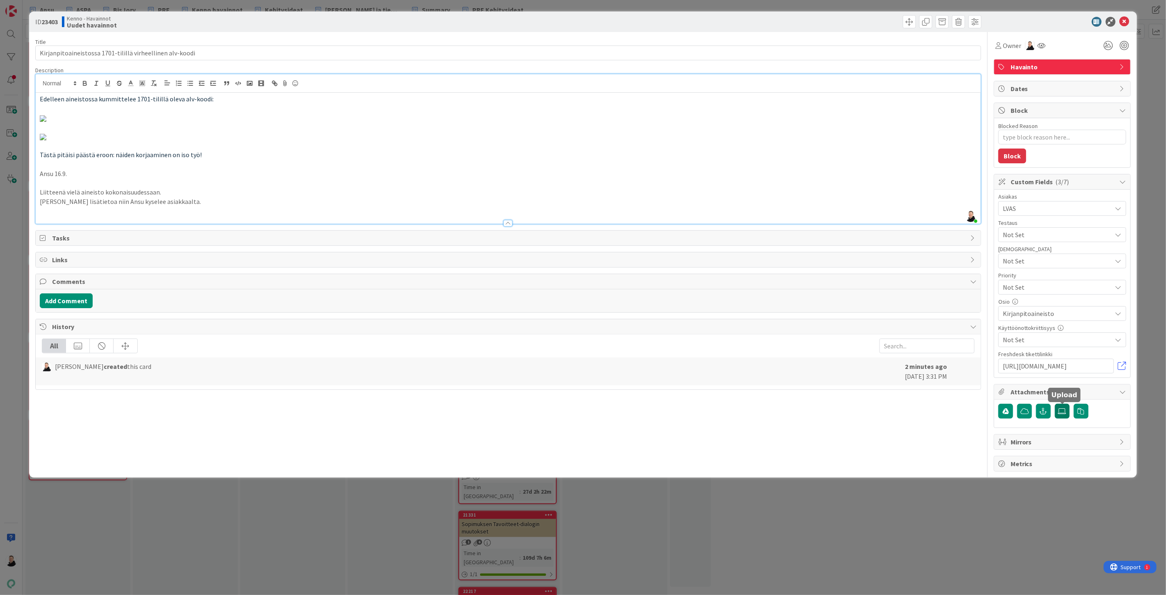
click at [1067, 408] on label at bounding box center [1062, 411] width 15 height 15
click at [1055, 404] on input "file" at bounding box center [1055, 404] width 0 height 0
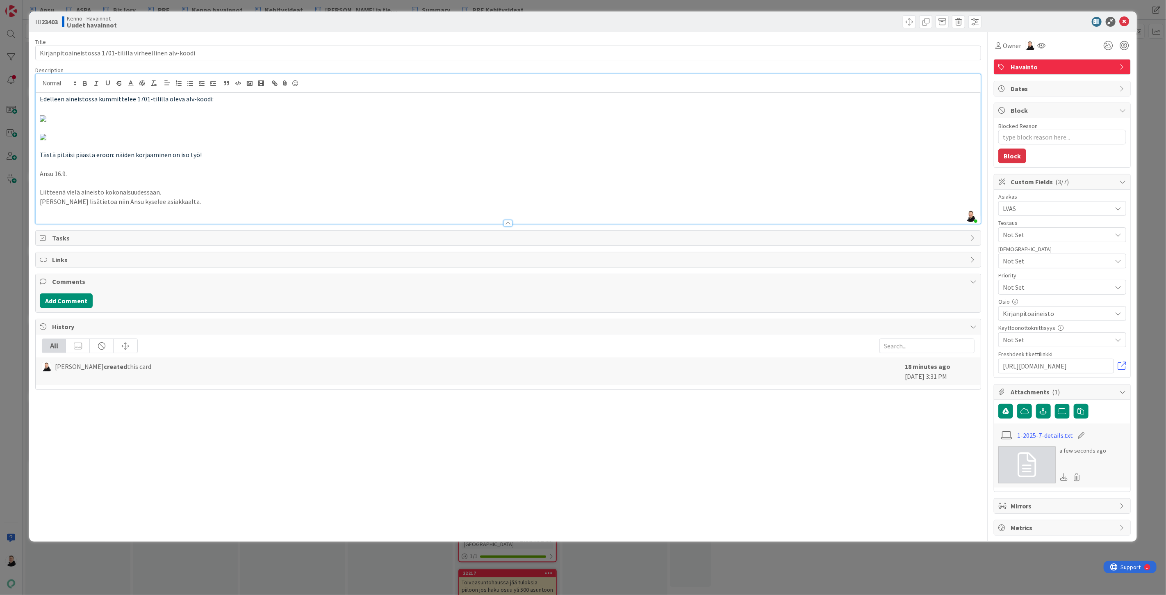
type textarea "x"
